Goal: Navigation & Orientation: Understand site structure

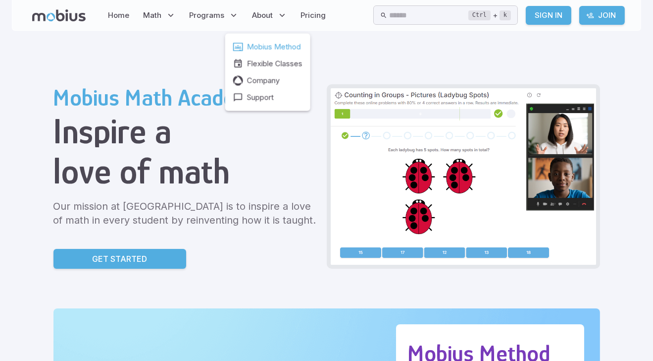
click at [267, 48] on span "Mobius Method" at bounding box center [274, 47] width 54 height 11
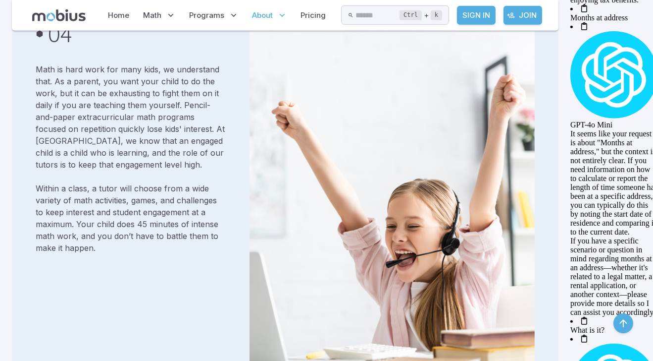
scroll to position [1388, 0]
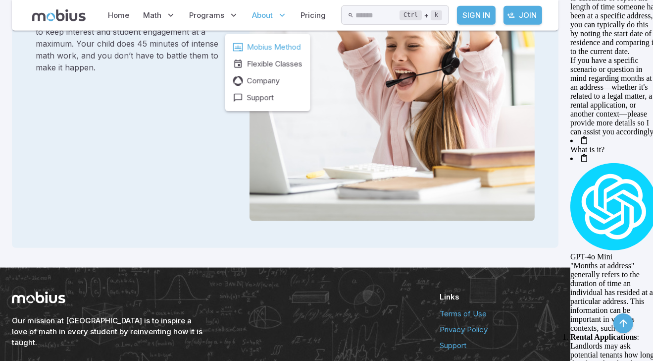
click at [277, 14] on icon at bounding box center [282, 15] width 10 height 10
click at [270, 62] on span "Flexible Classes" at bounding box center [274, 63] width 55 height 11
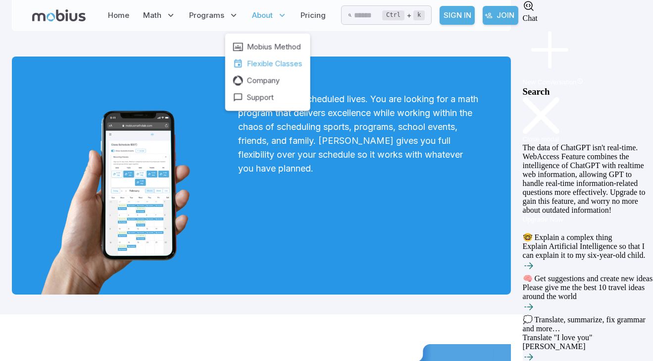
click at [277, 19] on icon at bounding box center [282, 15] width 10 height 10
click at [258, 81] on span "Company" at bounding box center [263, 80] width 33 height 11
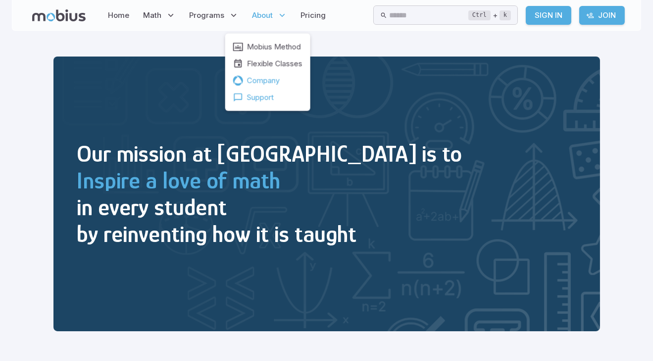
click at [255, 99] on span "Support" at bounding box center [260, 97] width 27 height 11
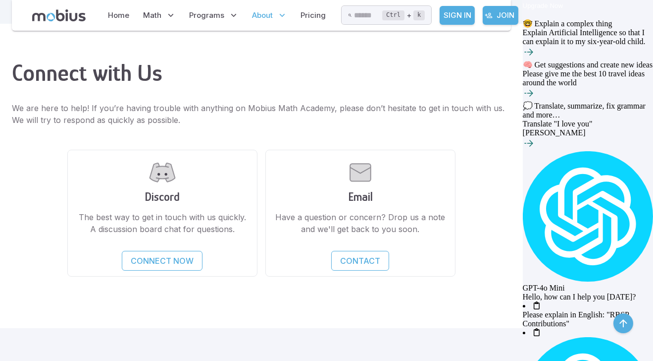
scroll to position [220, 0]
